Goal: Transaction & Acquisition: Purchase product/service

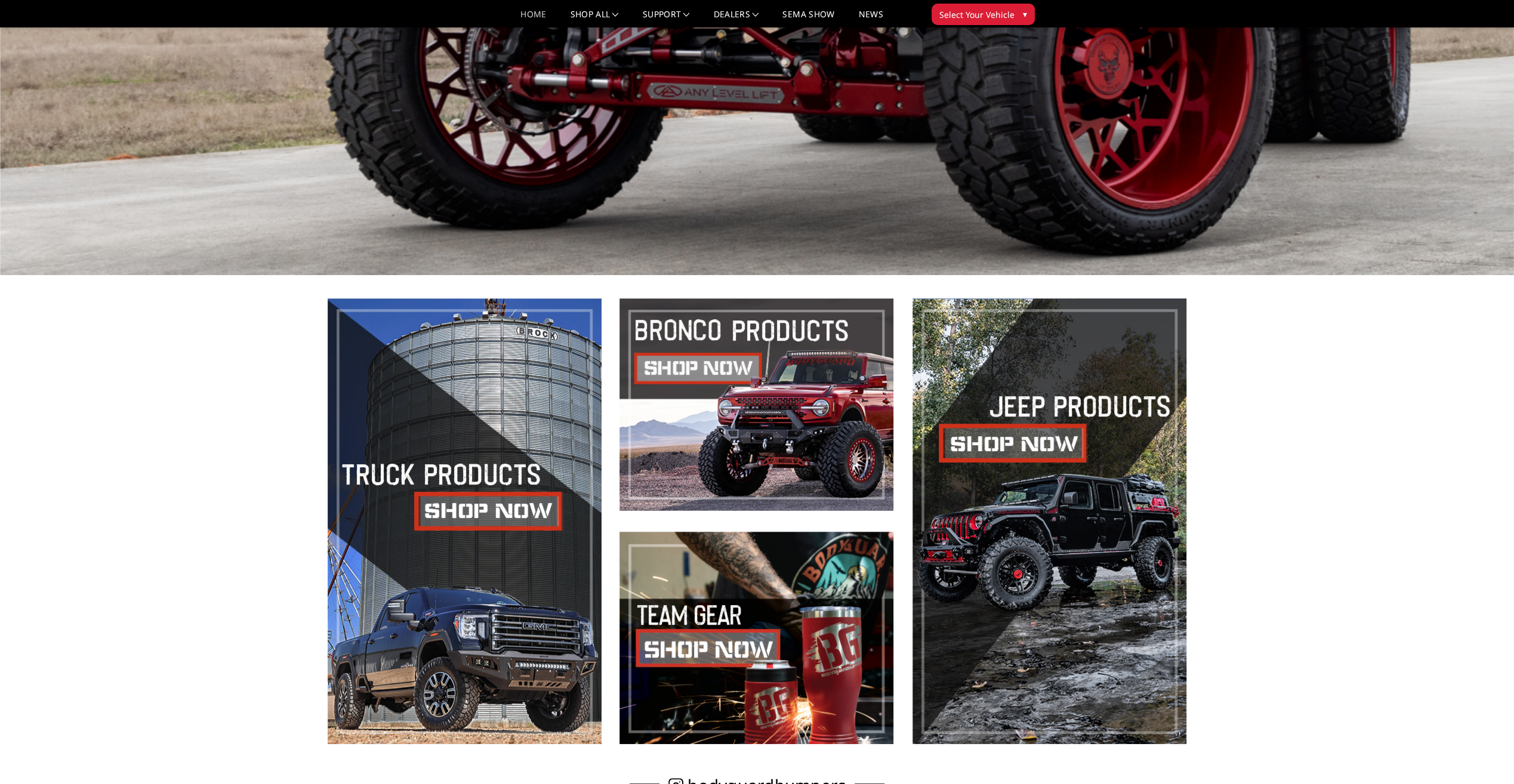
scroll to position [716, 0]
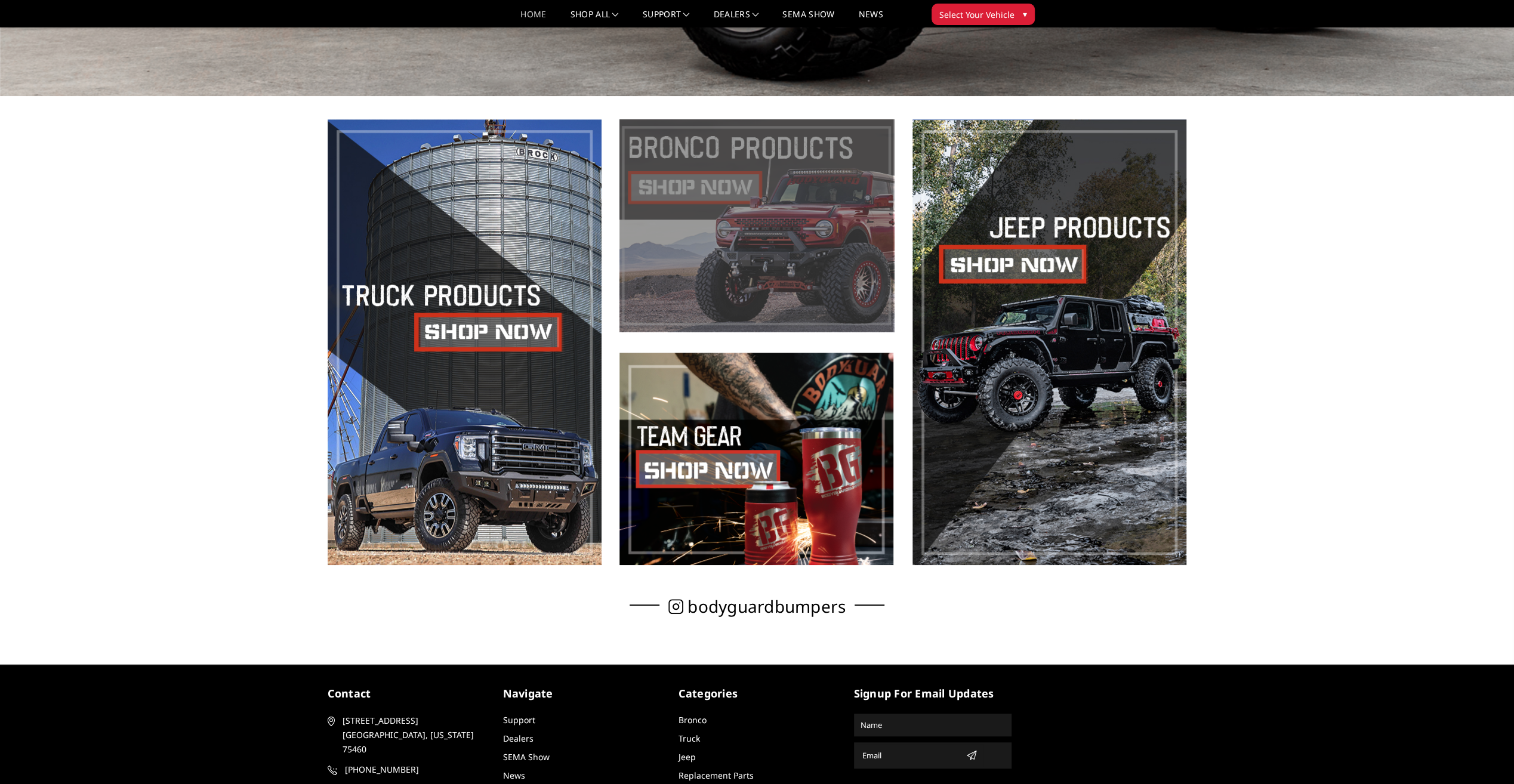
click at [702, 189] on span at bounding box center [756, 225] width 274 height 212
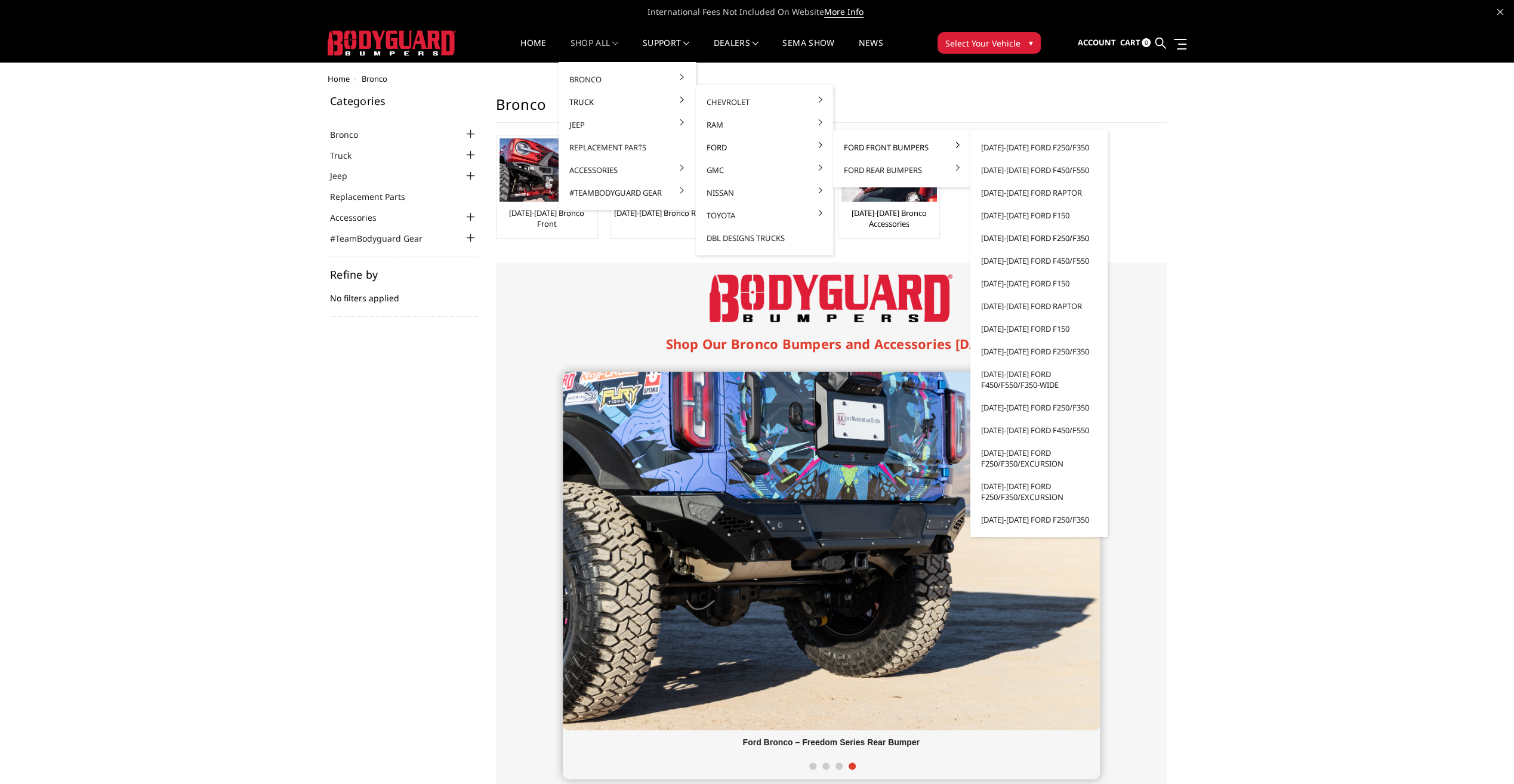
click at [1015, 232] on link "[DATE]-[DATE] Ford F250/F350" at bounding box center [1039, 238] width 128 height 23
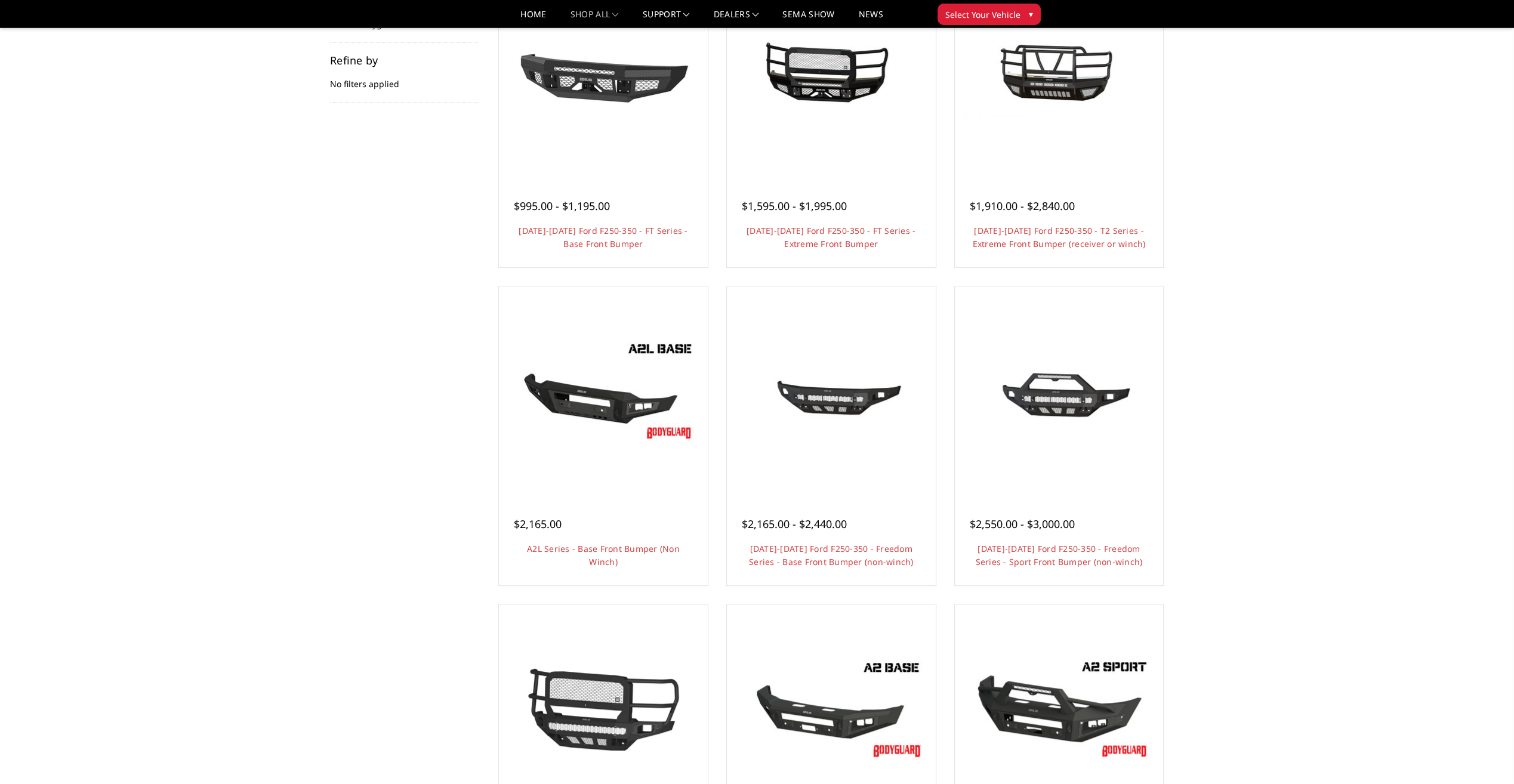
scroll to position [358, 0]
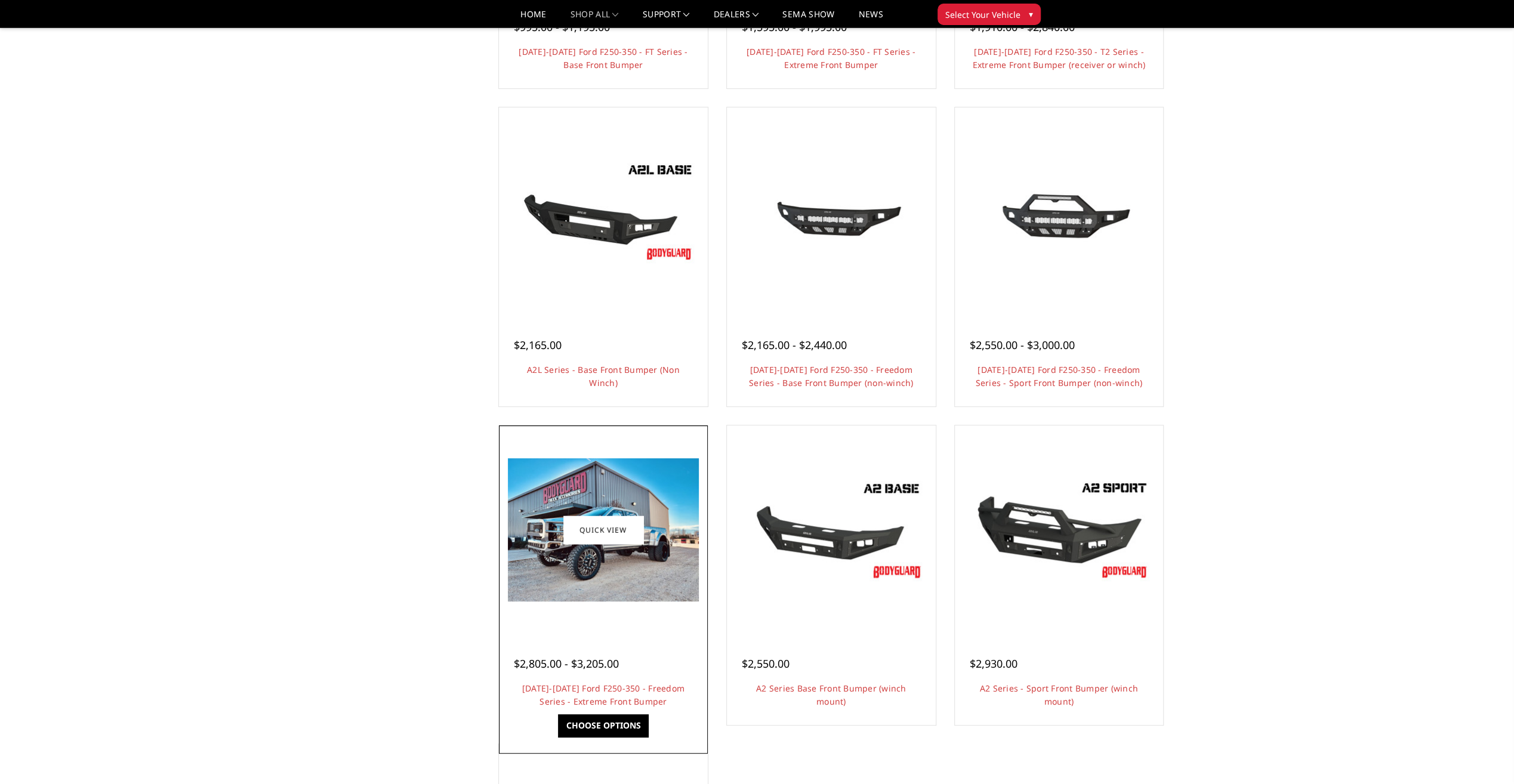
click at [661, 541] on img at bounding box center [603, 529] width 191 height 143
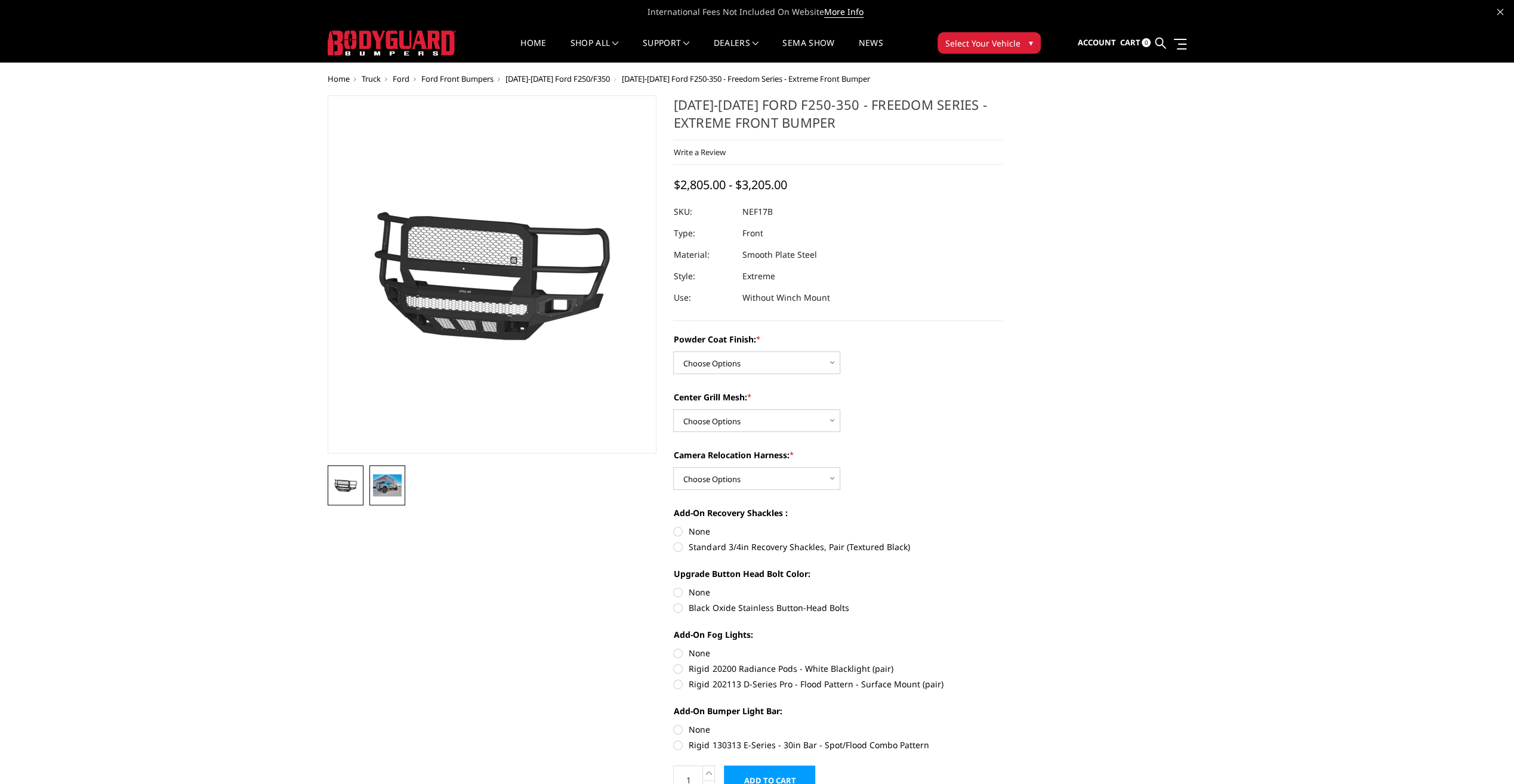
click at [373, 486] on img at bounding box center [387, 485] width 29 height 22
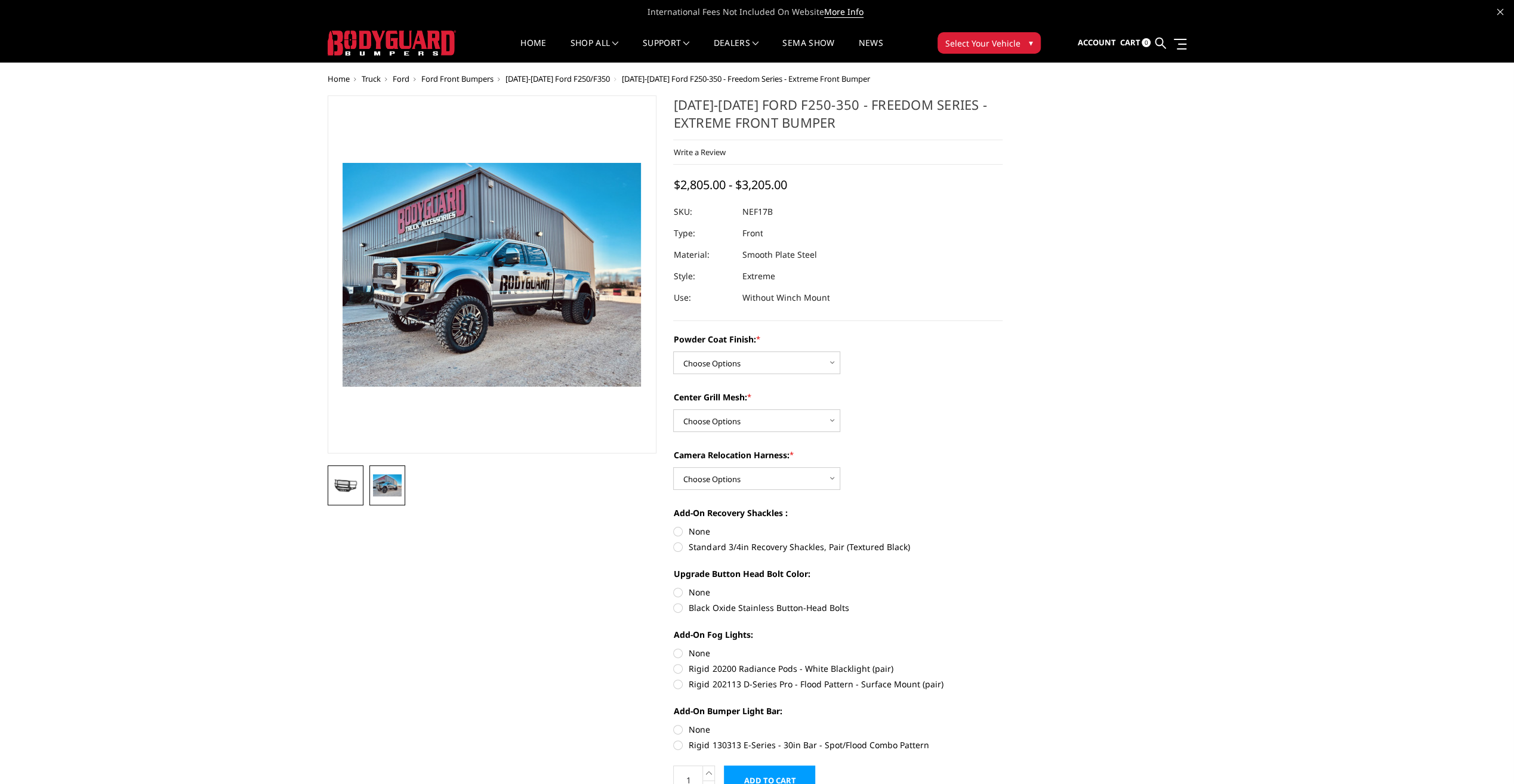
click at [336, 482] on img at bounding box center [346, 486] width 29 height 16
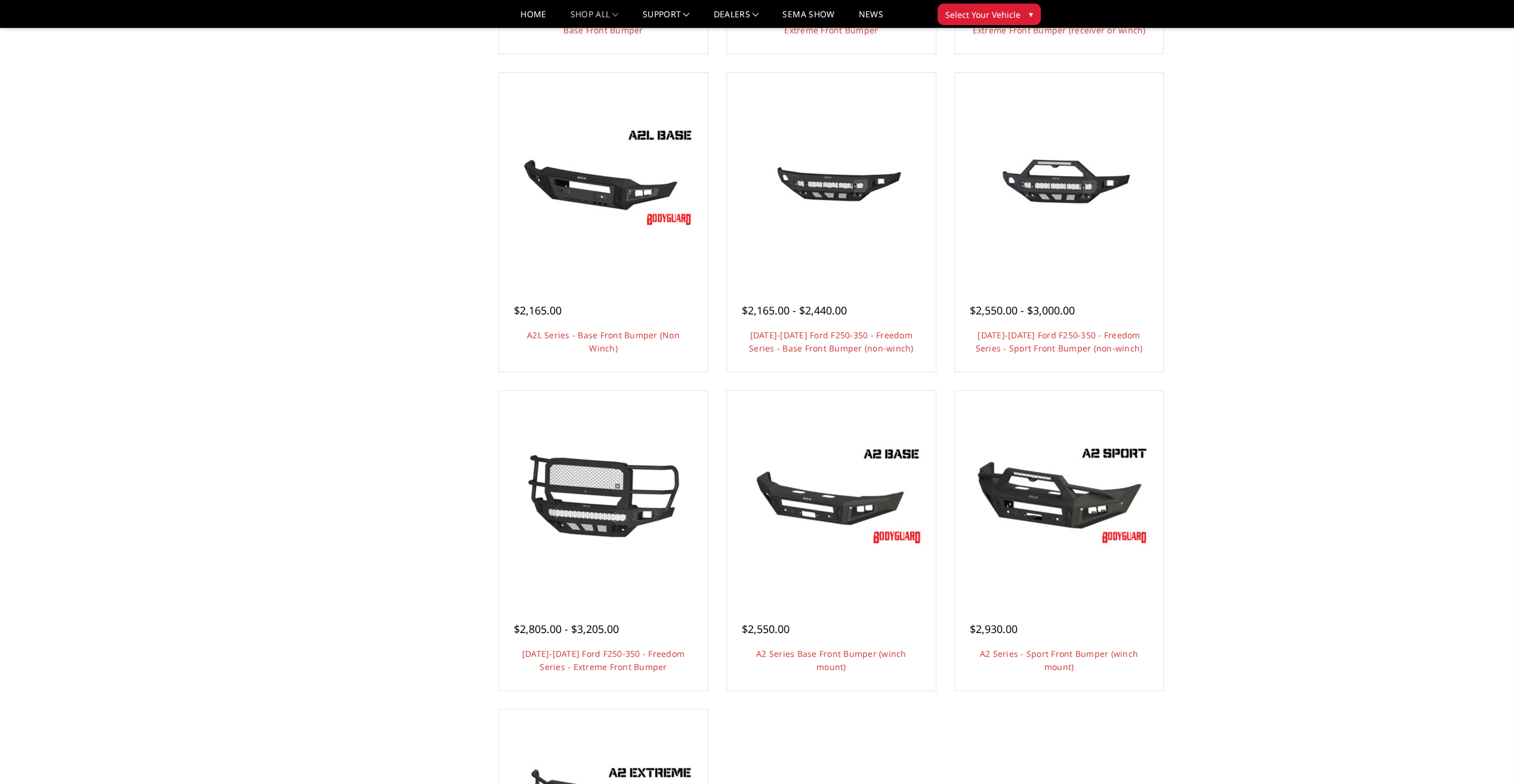
scroll to position [358, 0]
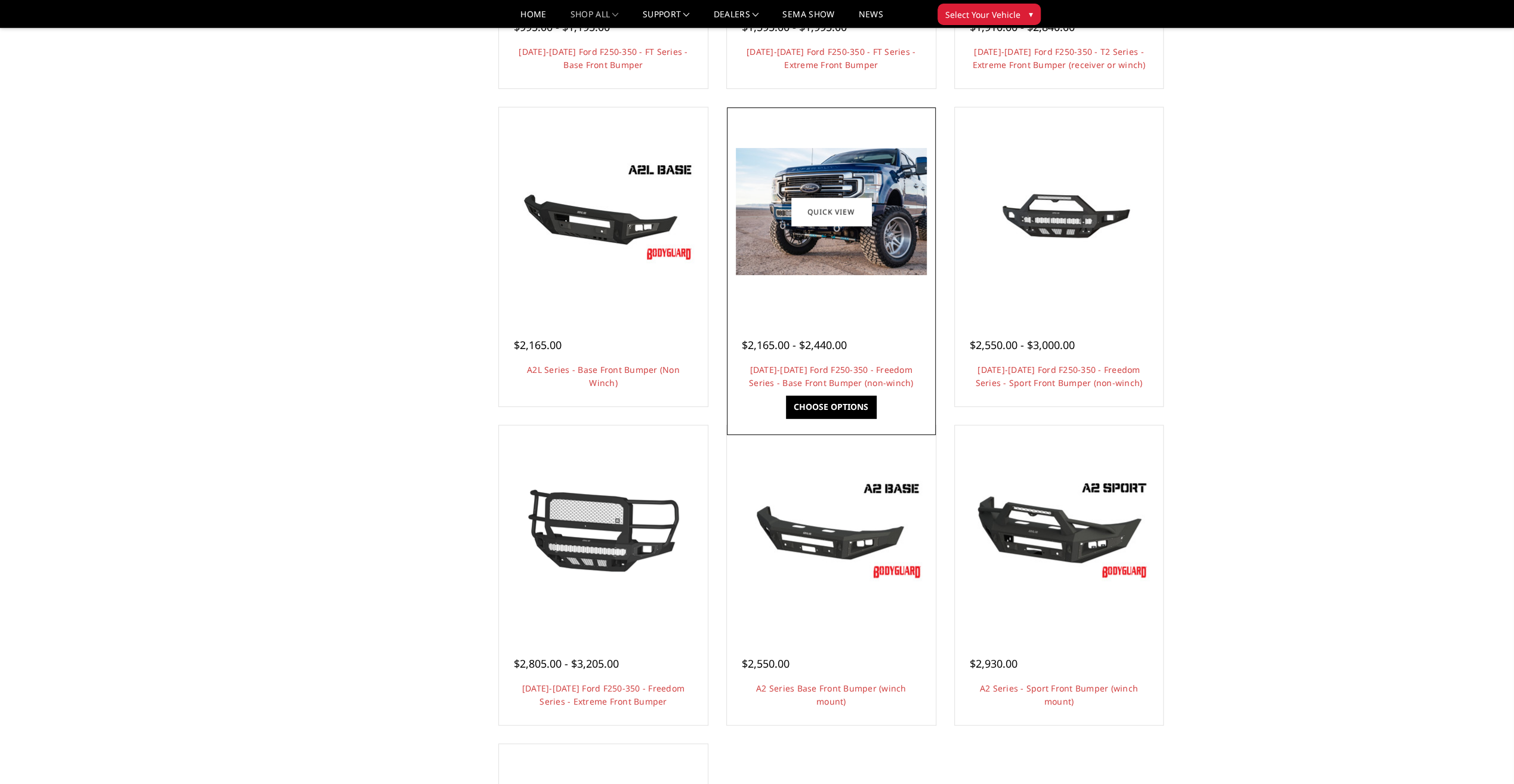
click at [792, 236] on img at bounding box center [831, 211] width 191 height 127
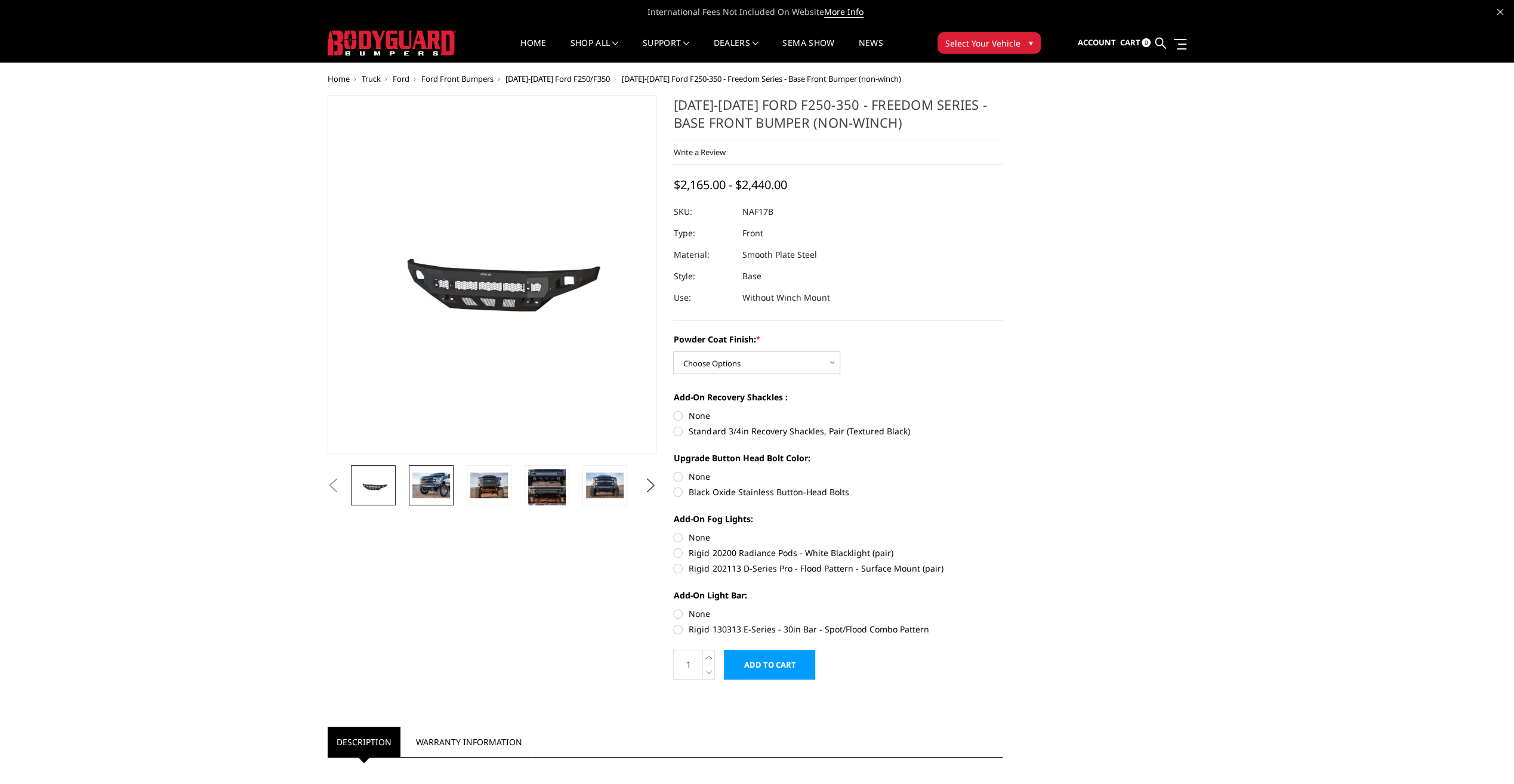
click at [429, 487] on img at bounding box center [431, 485] width 38 height 25
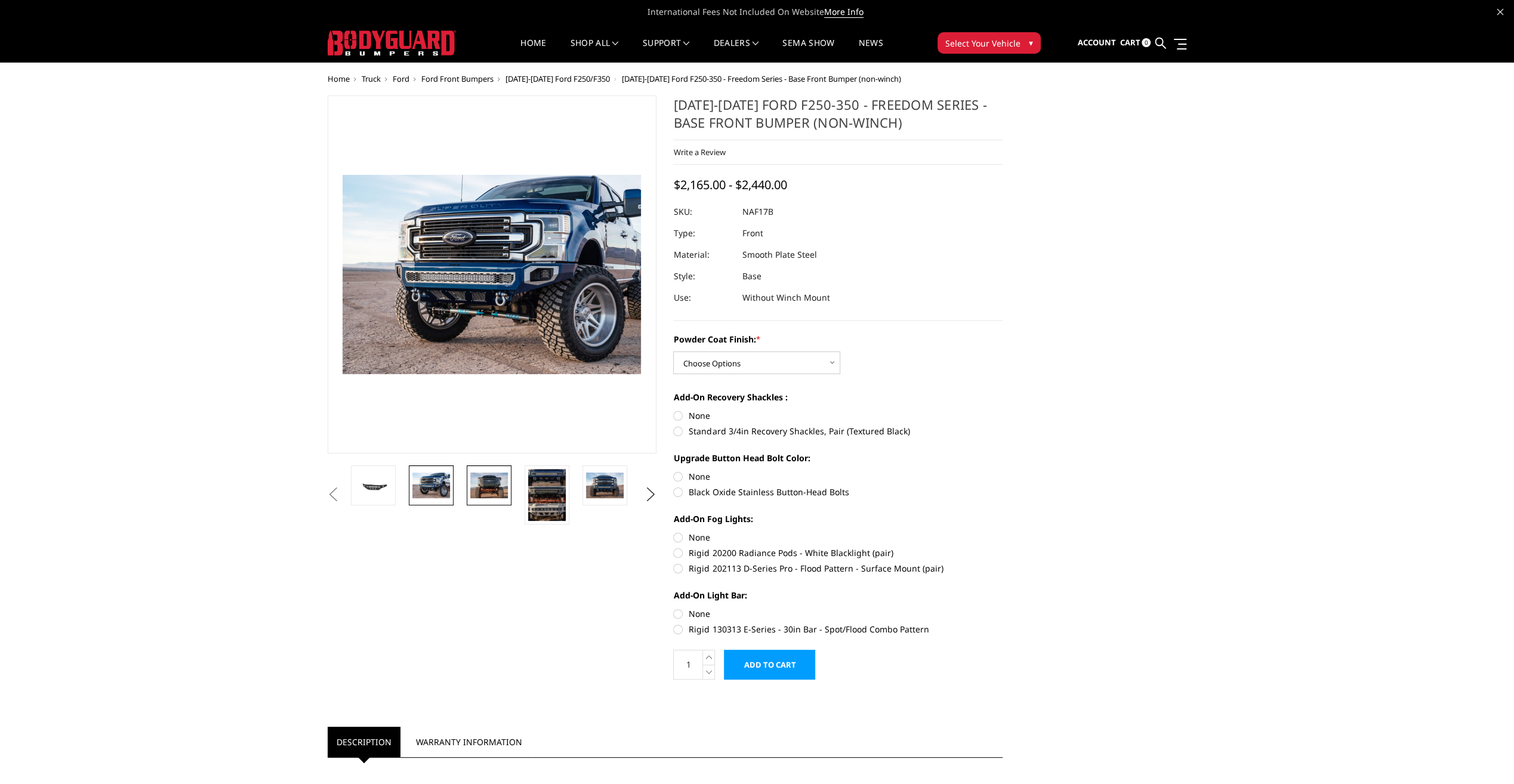
click at [484, 483] on img at bounding box center [489, 485] width 38 height 25
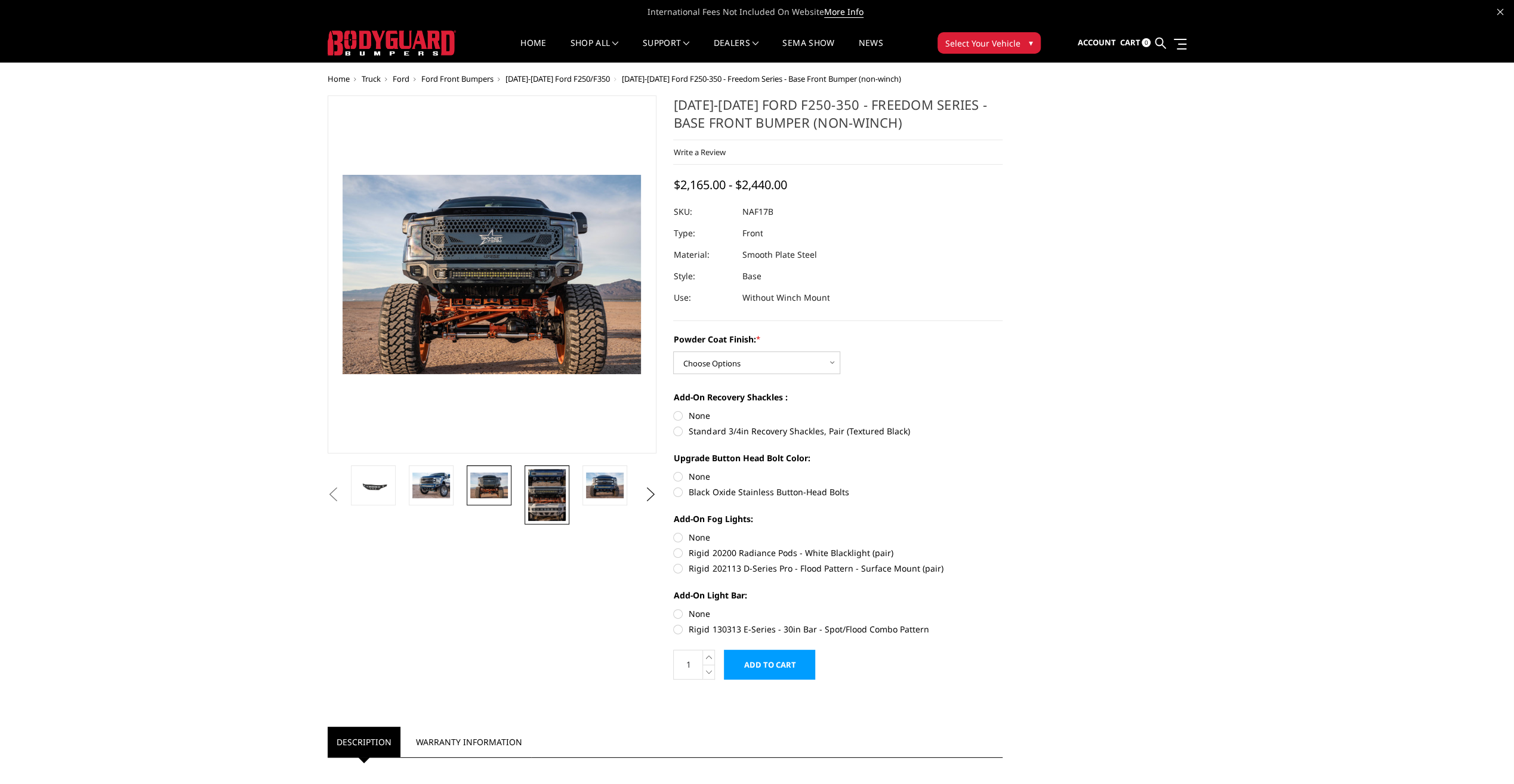
click at [542, 487] on img at bounding box center [547, 494] width 38 height 52
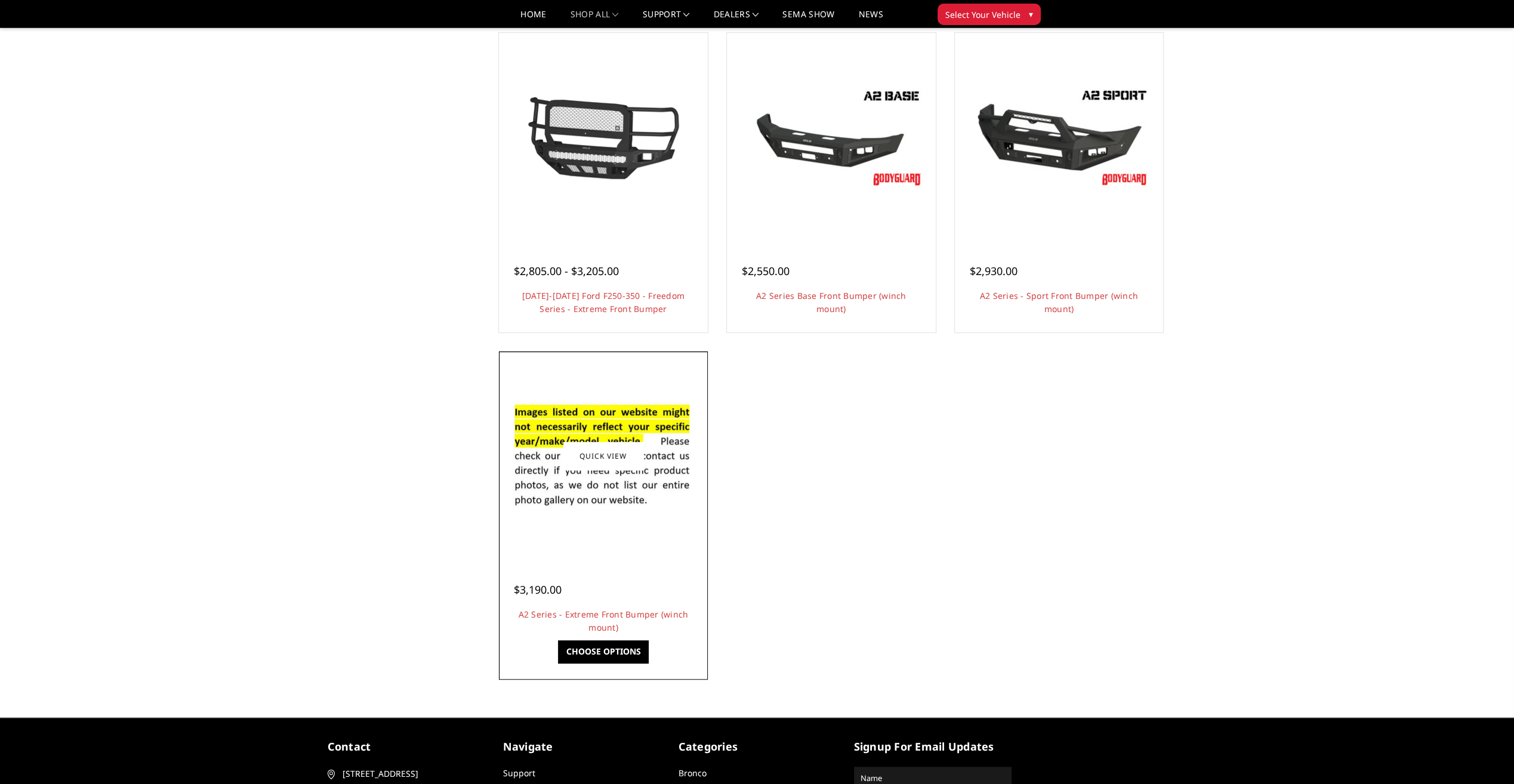
click at [560, 535] on div at bounding box center [603, 455] width 203 height 203
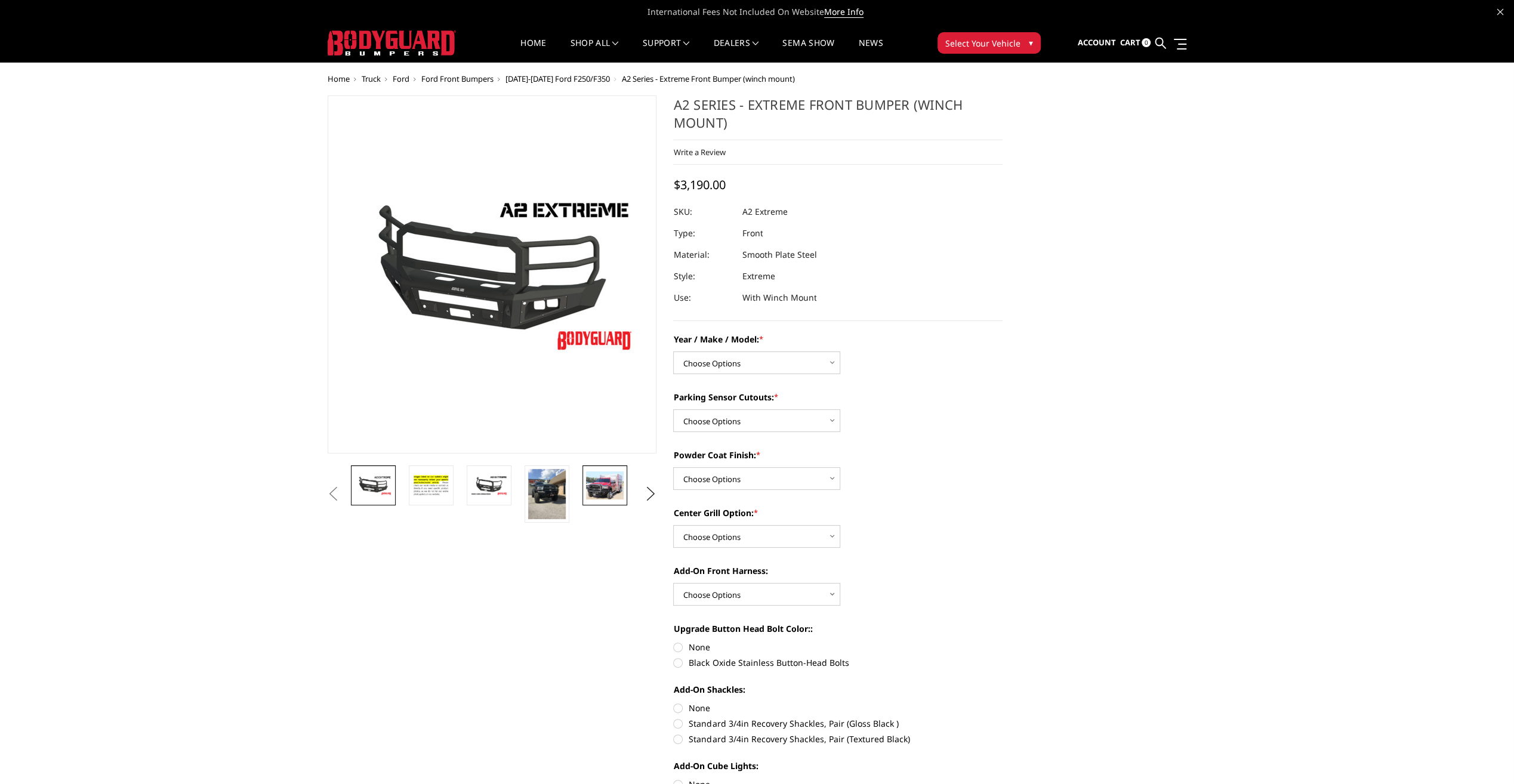
click at [606, 487] on img at bounding box center [605, 486] width 38 height 28
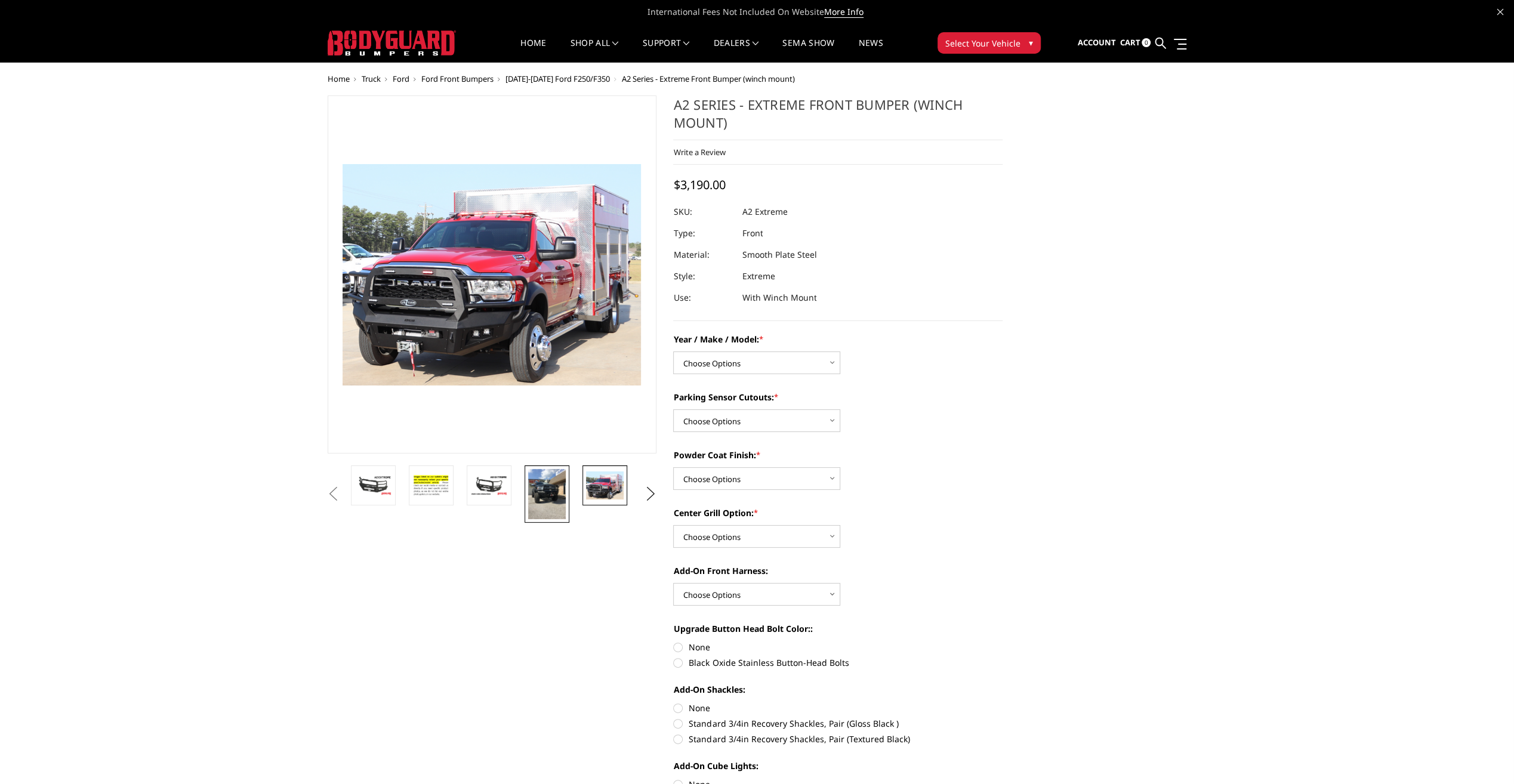
click at [558, 493] on img at bounding box center [547, 494] width 38 height 50
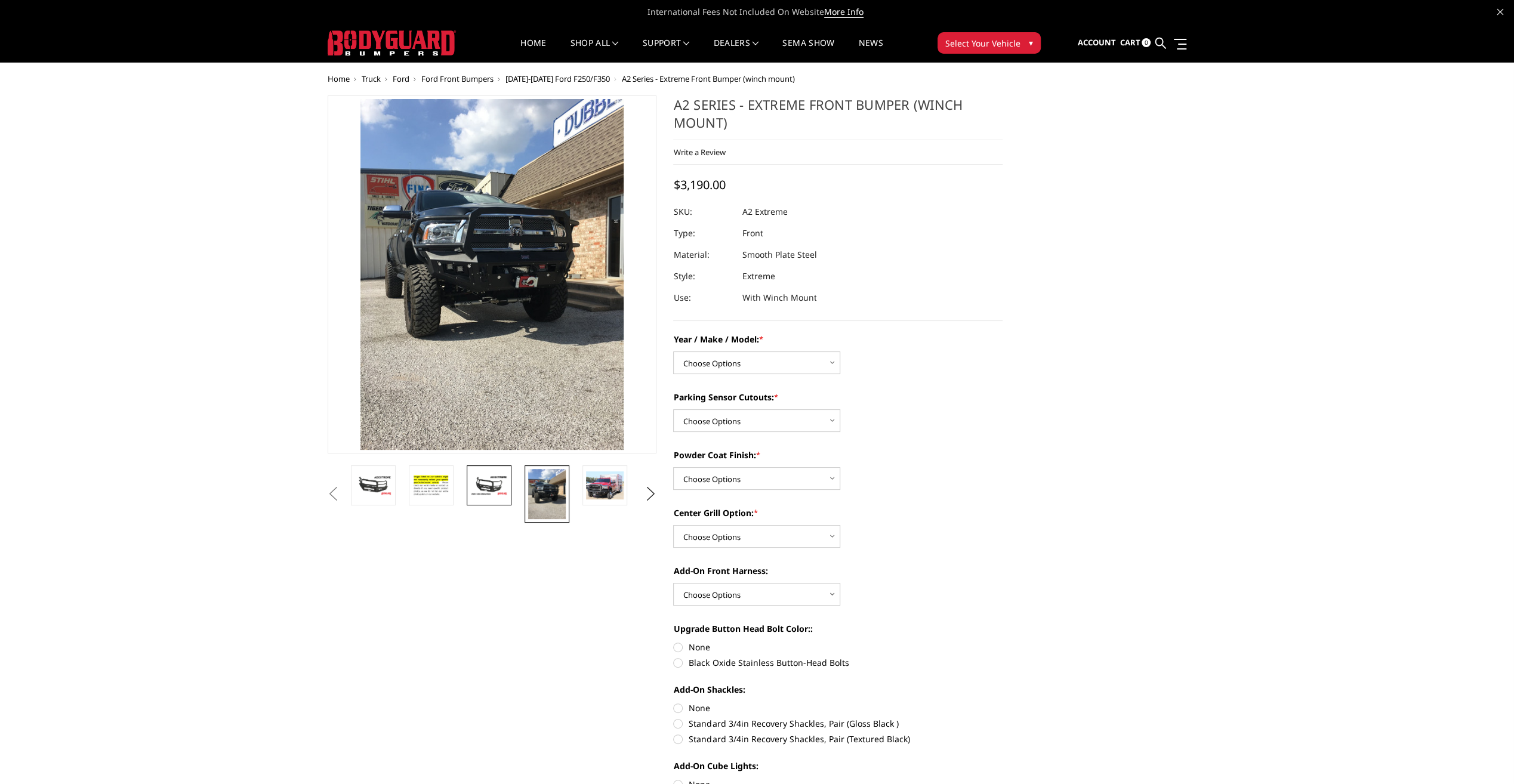
click at [498, 498] on link at bounding box center [489, 485] width 44 height 40
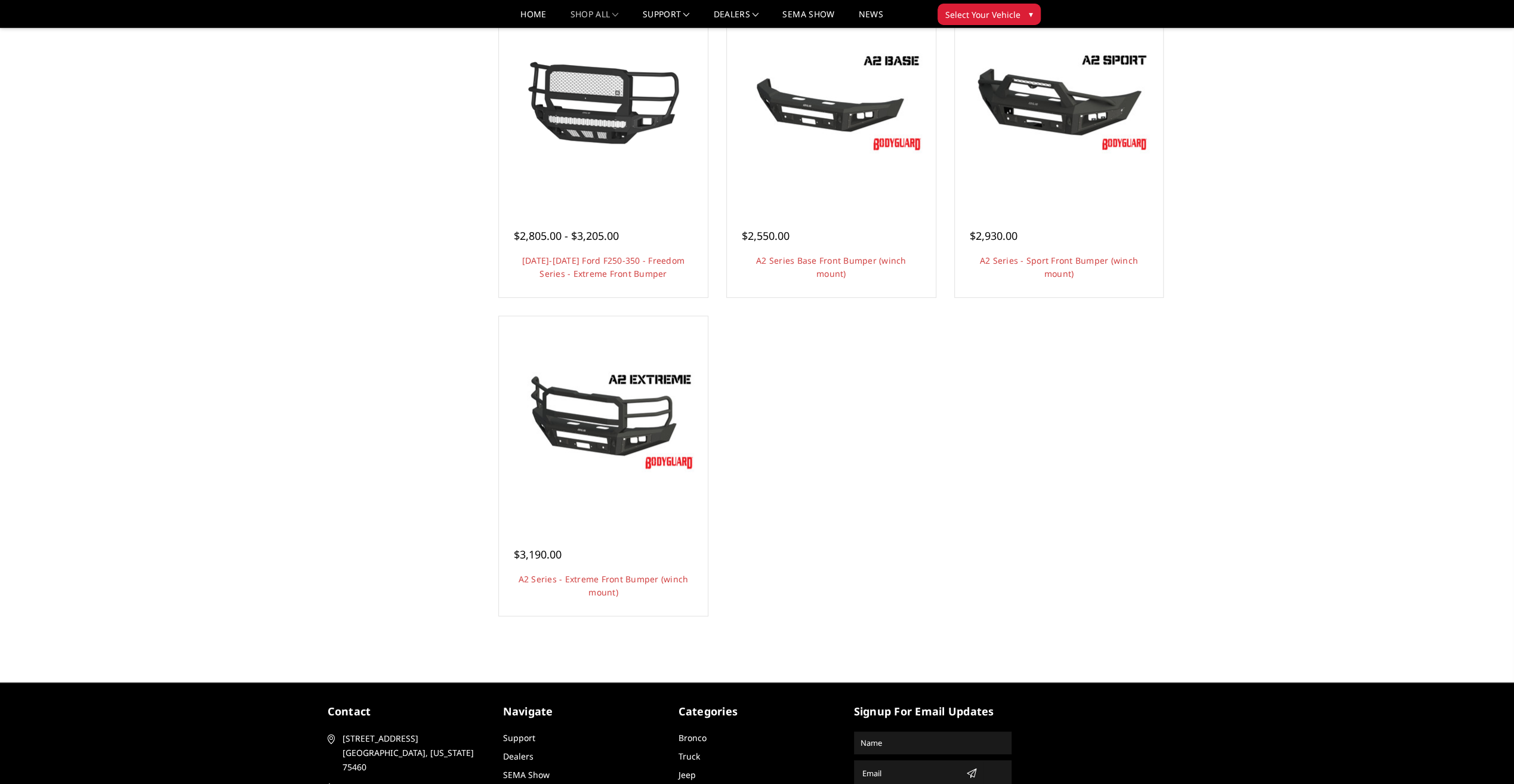
scroll to position [750, 0]
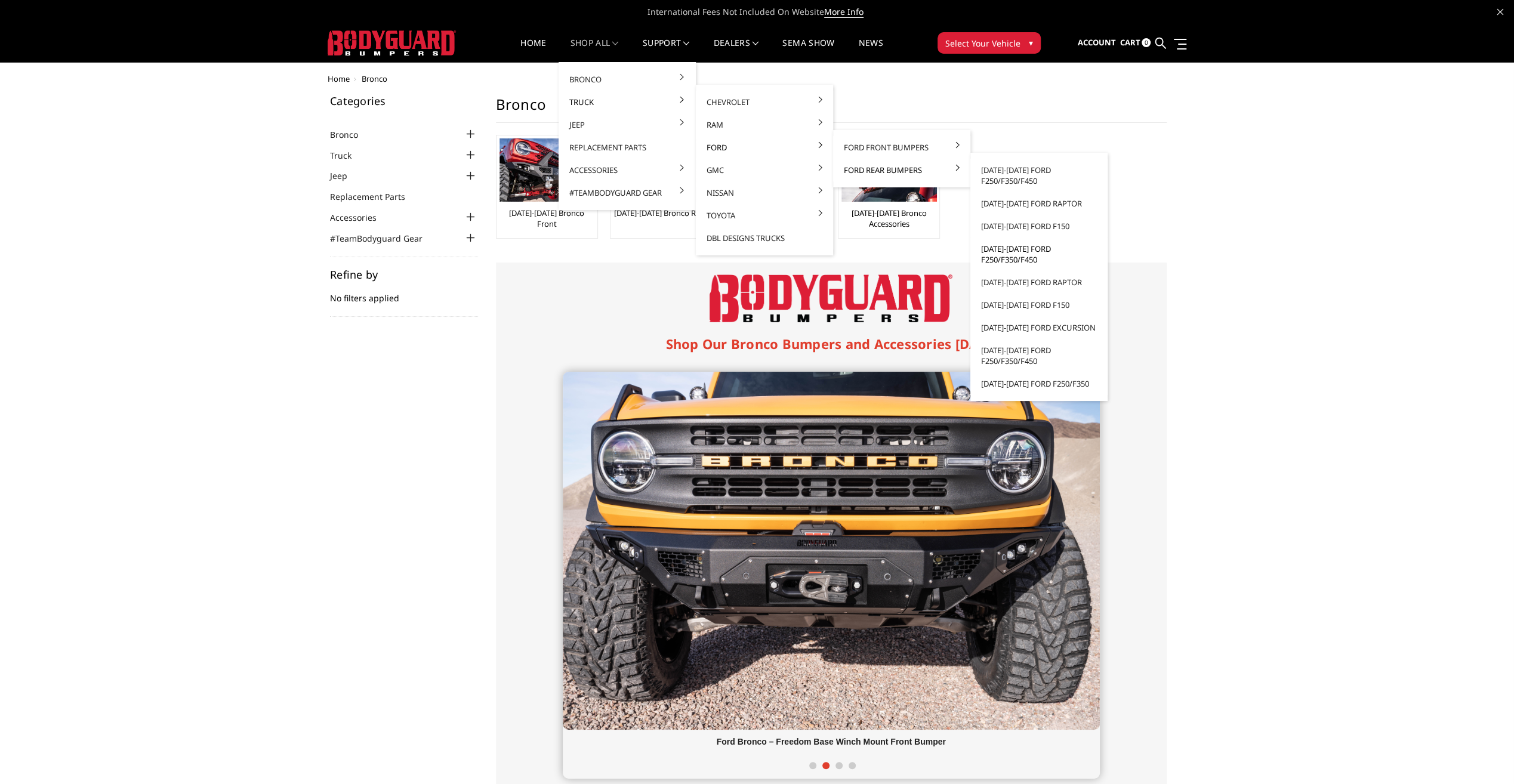
click at [1028, 255] on link "[DATE]-[DATE] Ford F250/F350/F450" at bounding box center [1039, 255] width 128 height 34
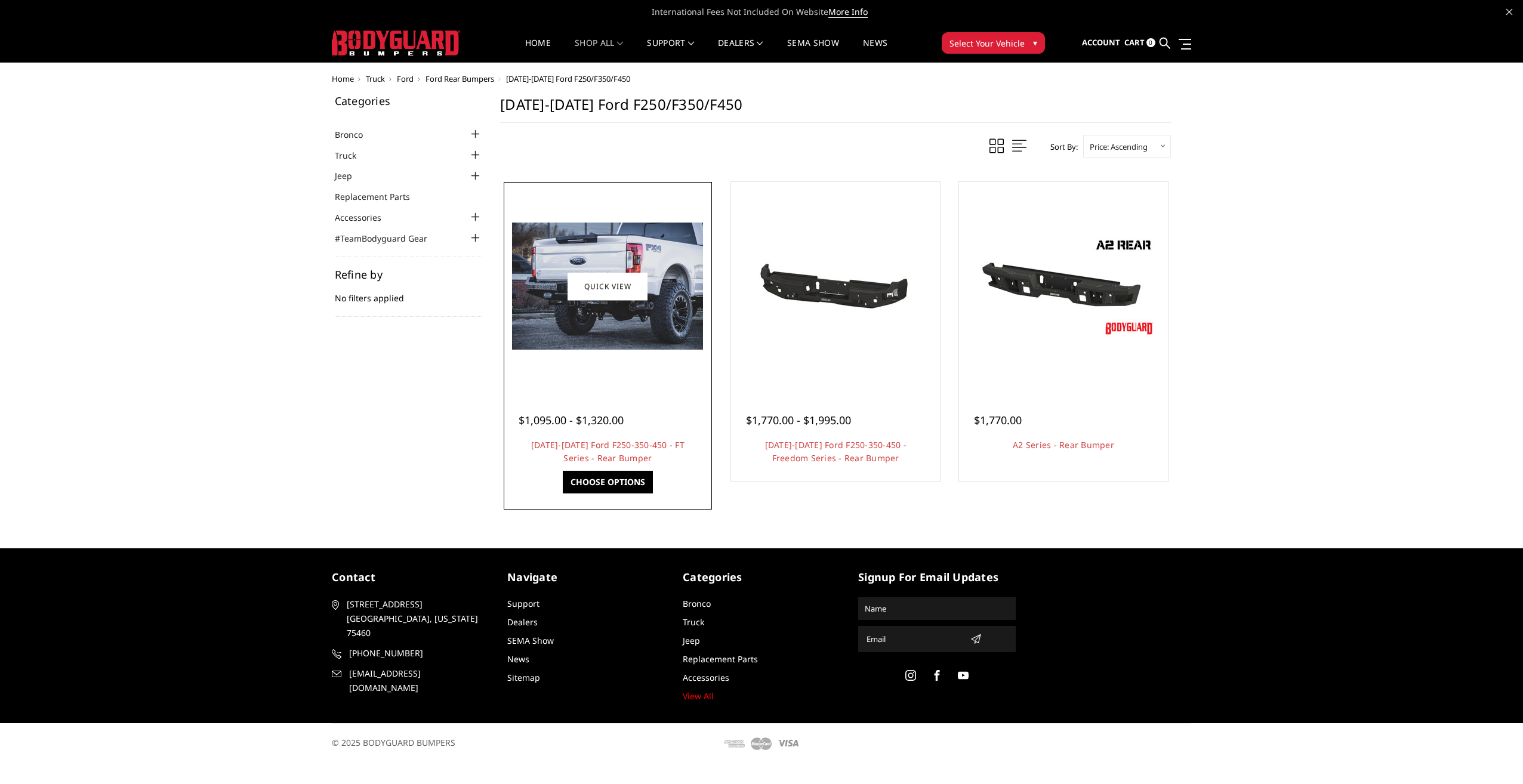
click at [557, 316] on img at bounding box center [607, 286] width 191 height 127
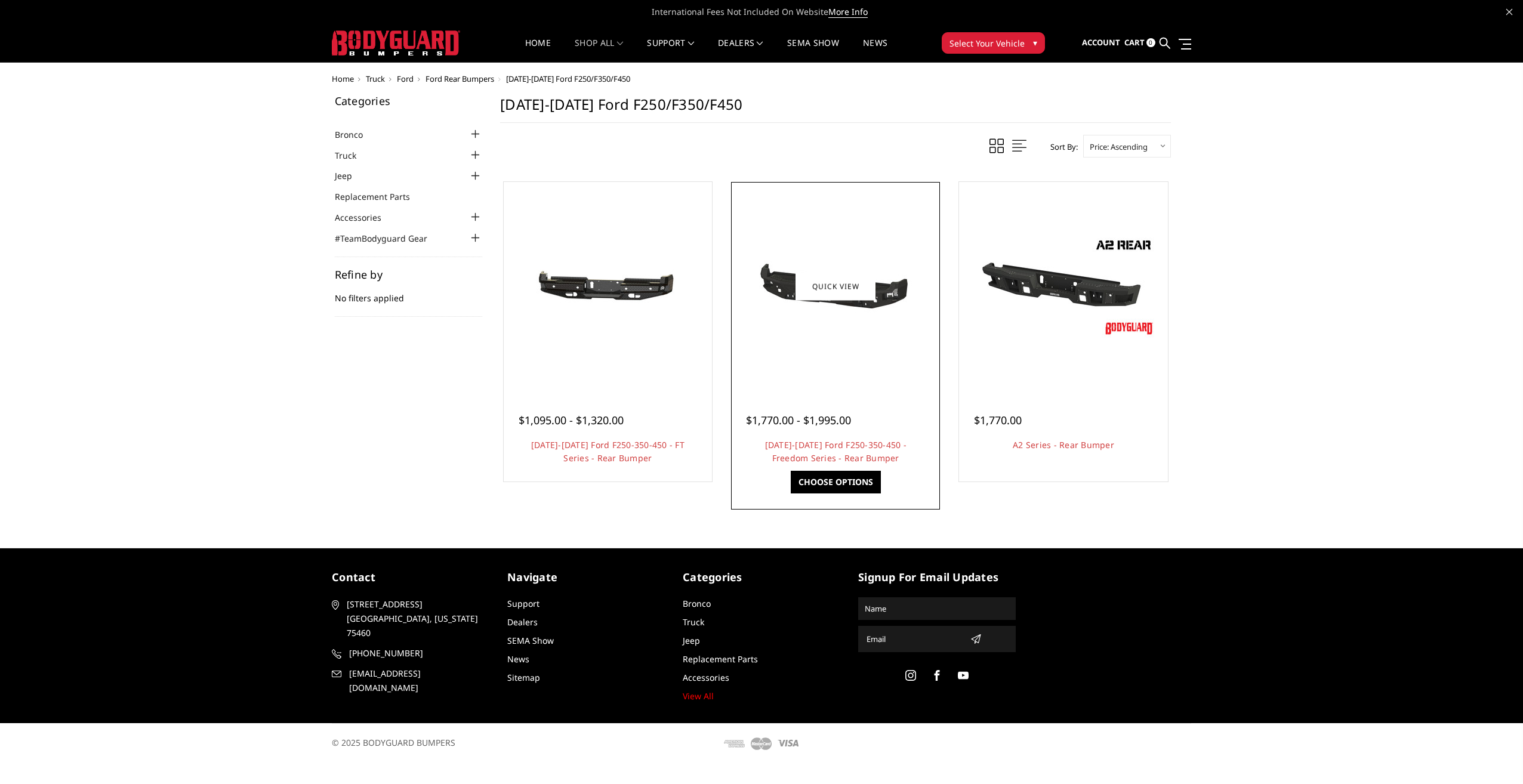
click at [840, 335] on div at bounding box center [835, 286] width 203 height 203
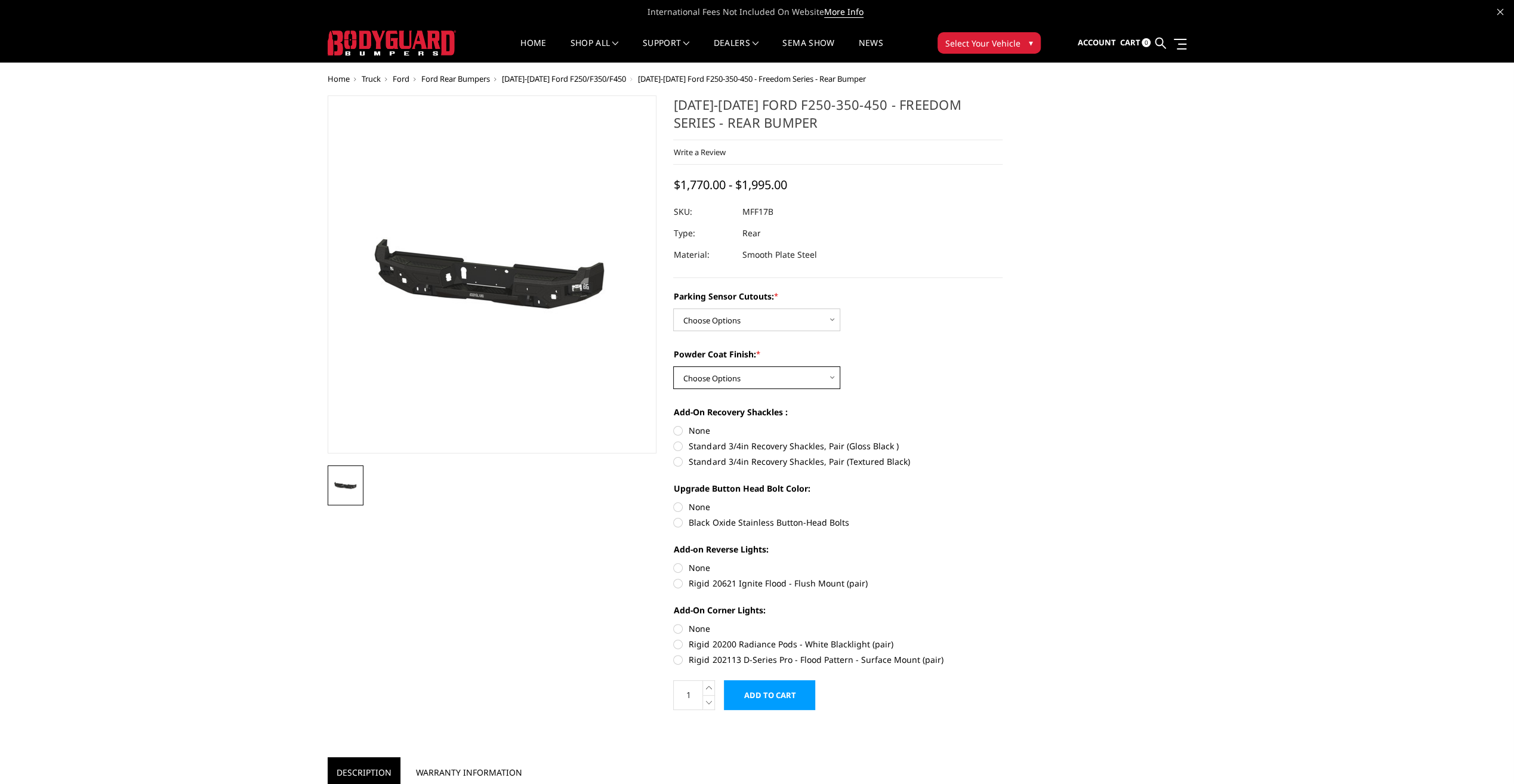
click at [837, 379] on select "Choose Options Bare Metal Texture Black Powder Coat" at bounding box center [757, 378] width 167 height 23
click at [1036, 335] on div "2017-2022 Ford F250-350-450 - Freedom Series - Rear Bumper Write a Review Write…" at bounding box center [757, 752] width 876 height 1313
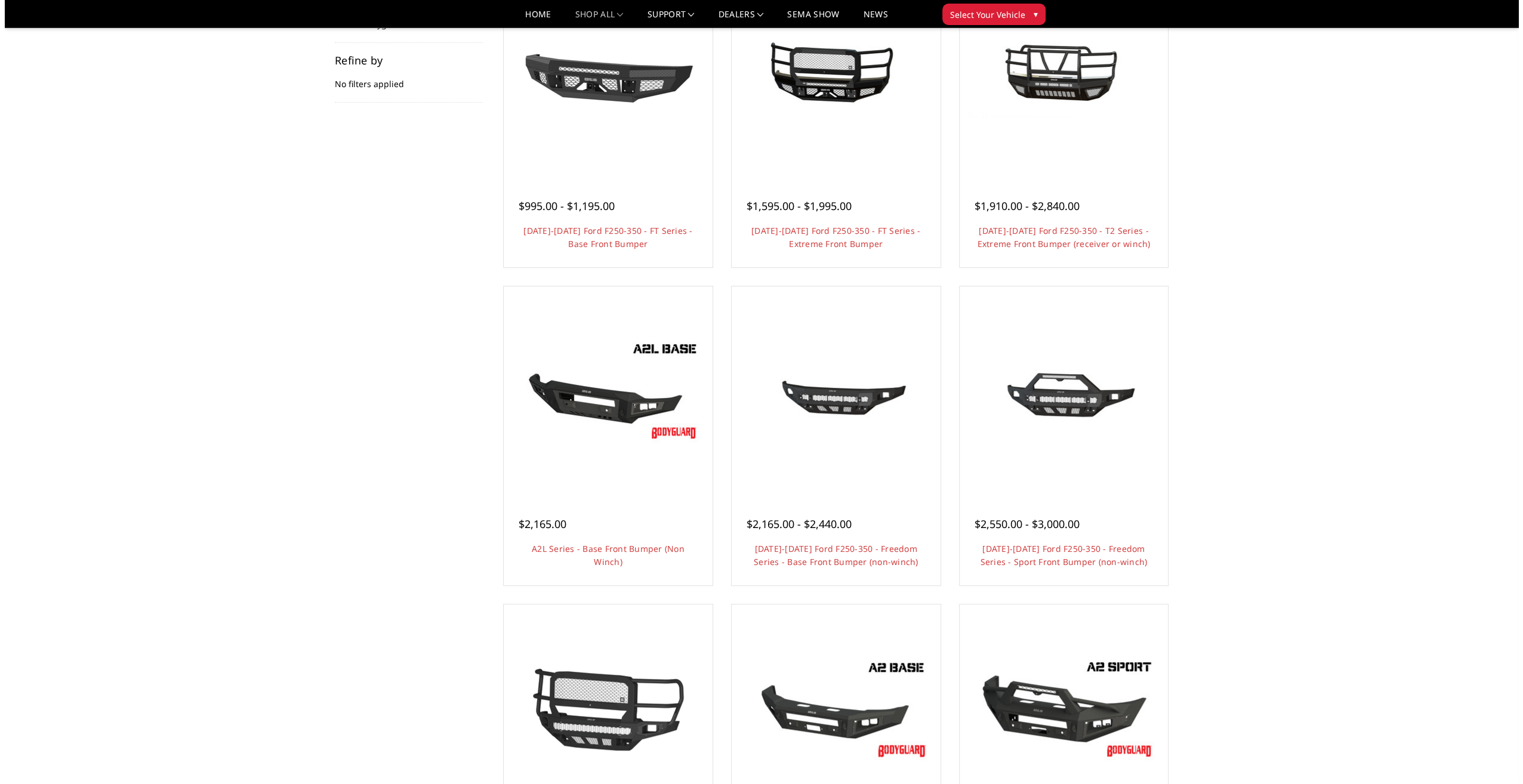
scroll to position [358, 0]
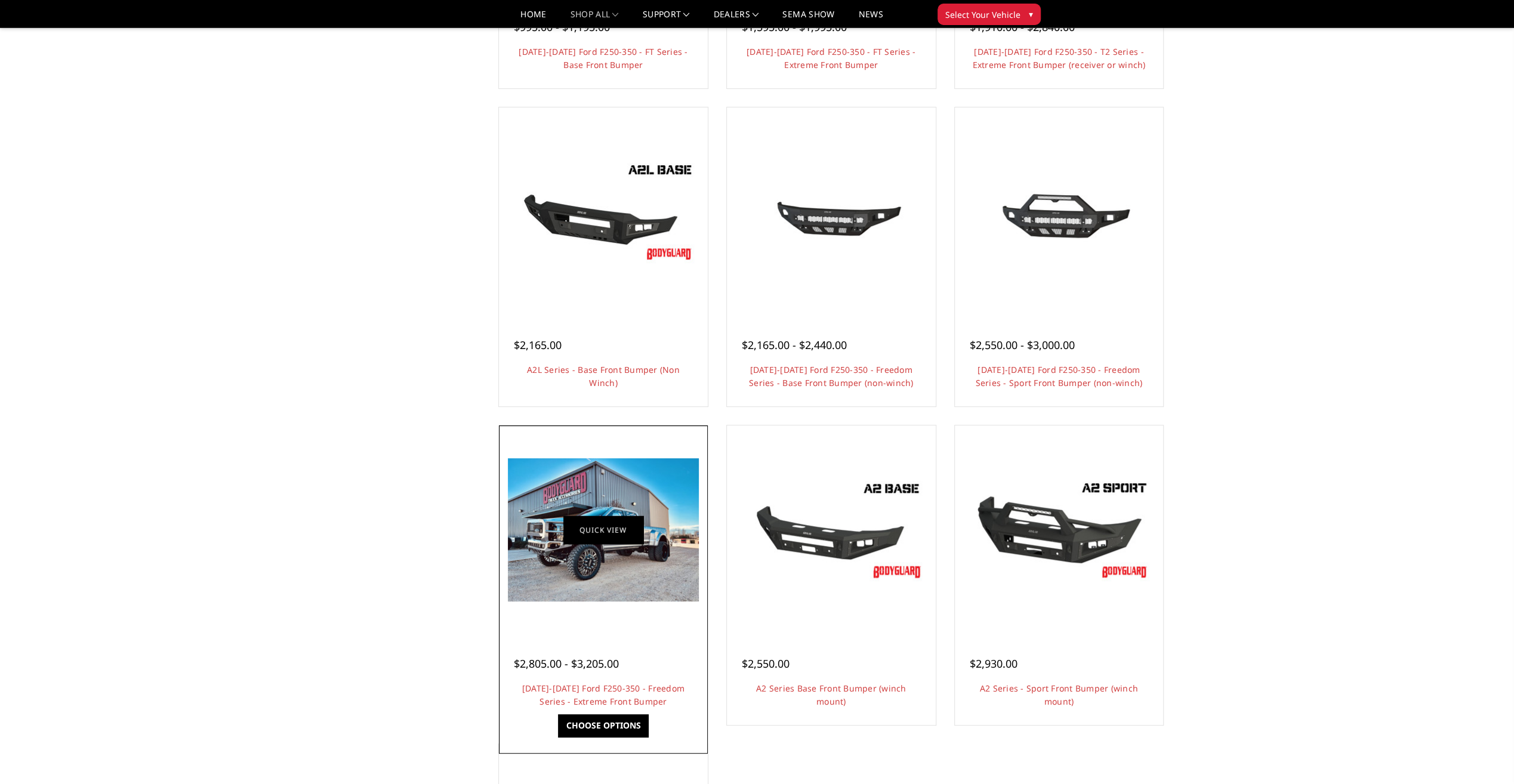
click at [600, 527] on link "Quick view" at bounding box center [603, 530] width 80 height 28
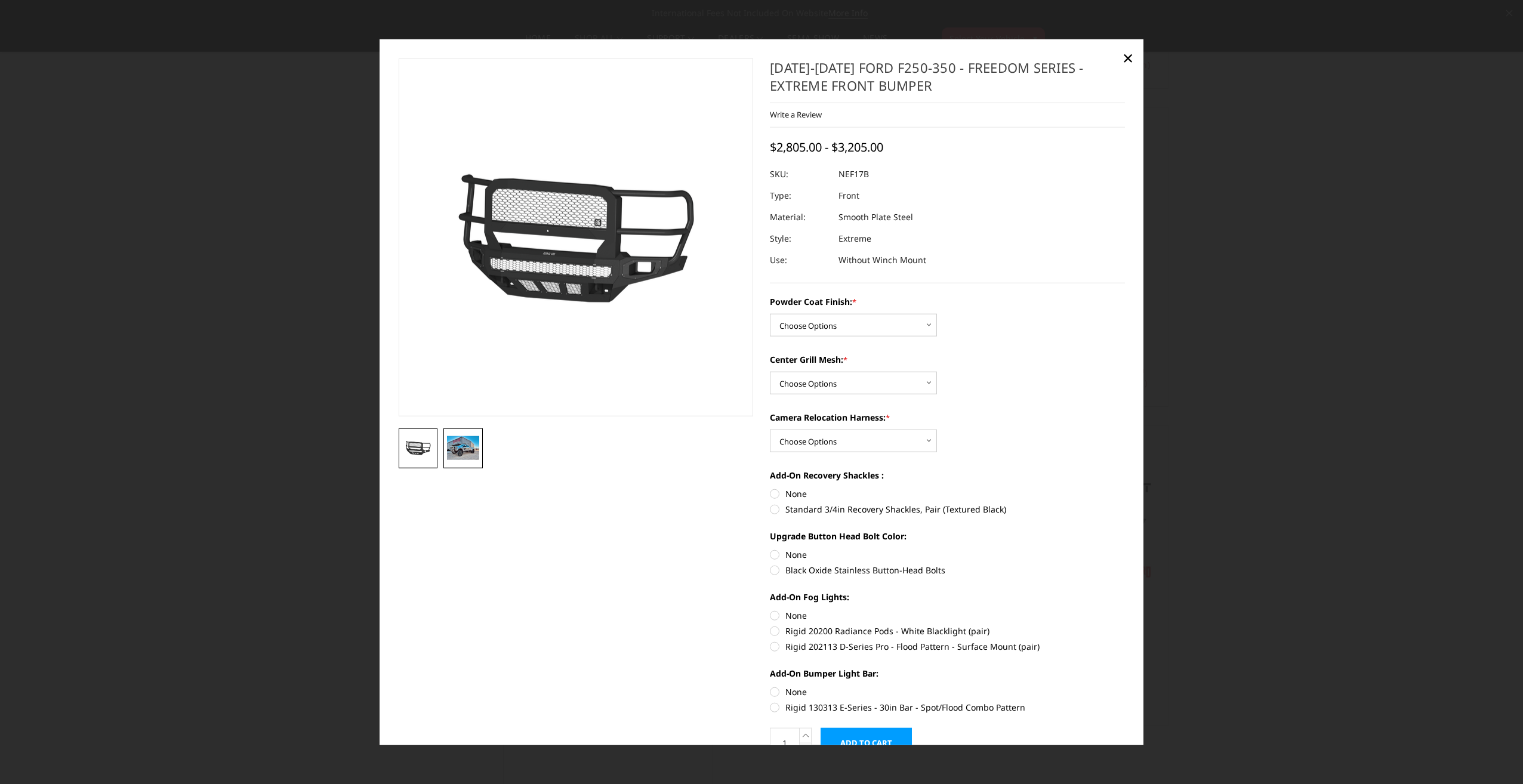
click at [457, 447] on img at bounding box center [463, 448] width 32 height 24
